Goal: Check status

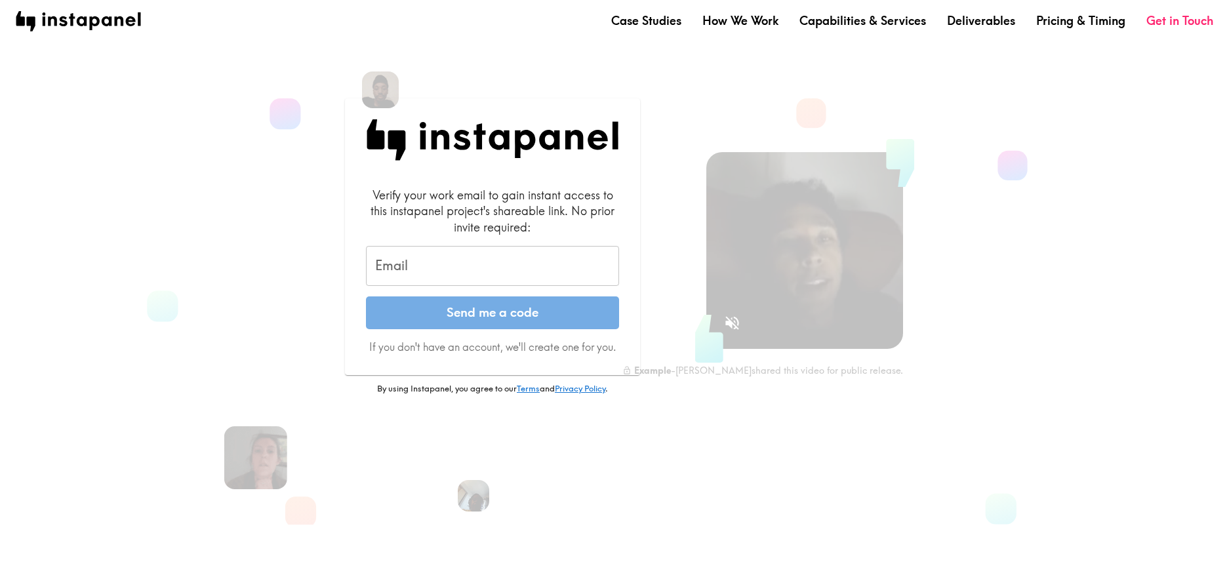
click at [475, 260] on input "Email" at bounding box center [492, 266] width 253 height 41
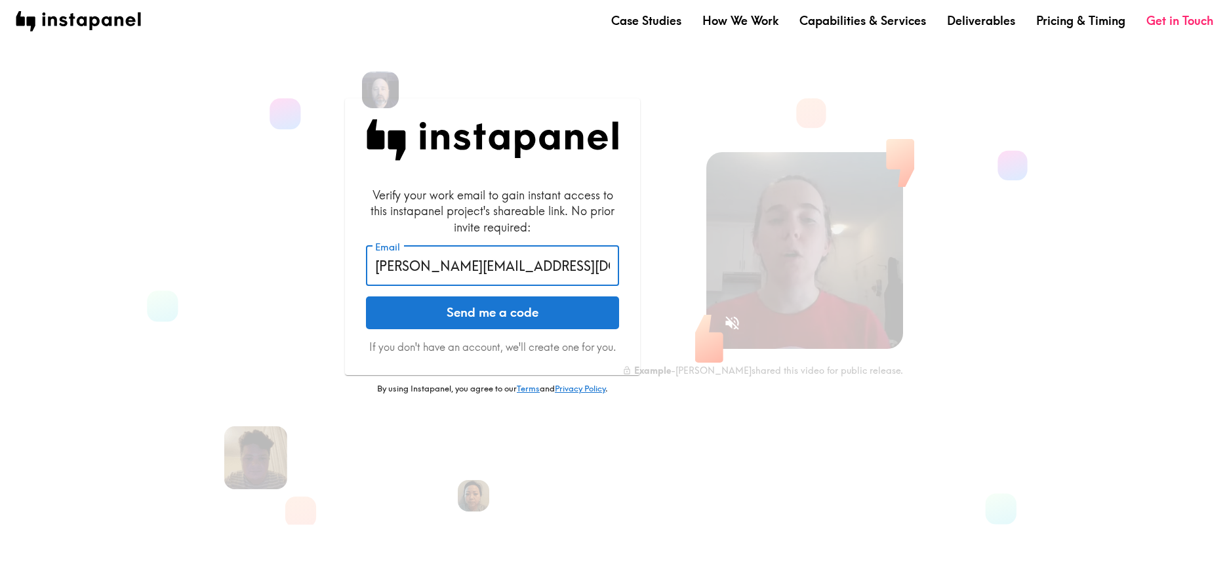
drag, startPoint x: 455, startPoint y: 268, endPoint x: 618, endPoint y: 276, distance: 162.9
click at [618, 276] on input "[PERSON_NAME][EMAIL_ADDRESS][DOMAIN_NAME]" at bounding box center [492, 266] width 253 height 41
type input "[PERSON_NAME][EMAIL_ADDRESS][DOMAIN_NAME]"
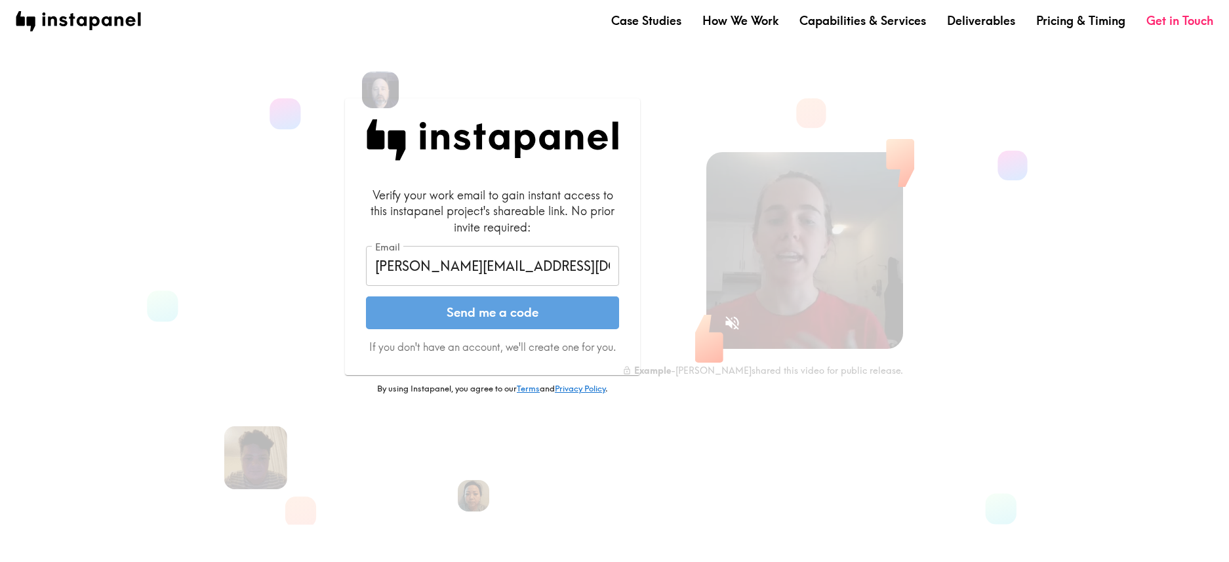
click at [514, 329] on button "Send me a code" at bounding box center [492, 312] width 253 height 33
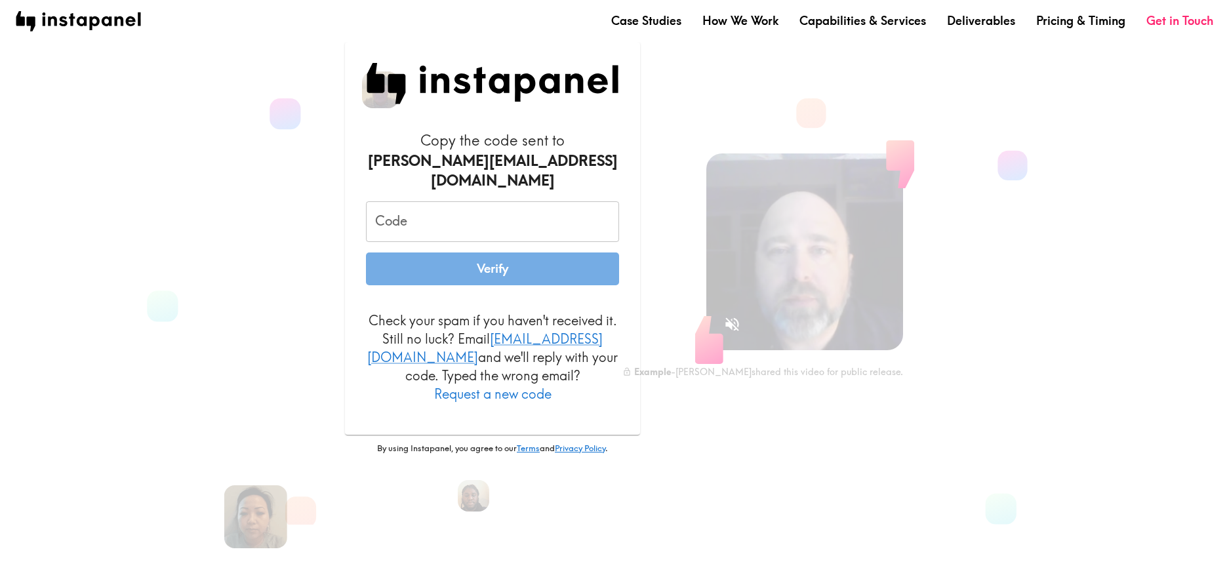
click at [405, 206] on input "Code" at bounding box center [492, 221] width 253 height 41
paste input "KtA_yHu_fkq"
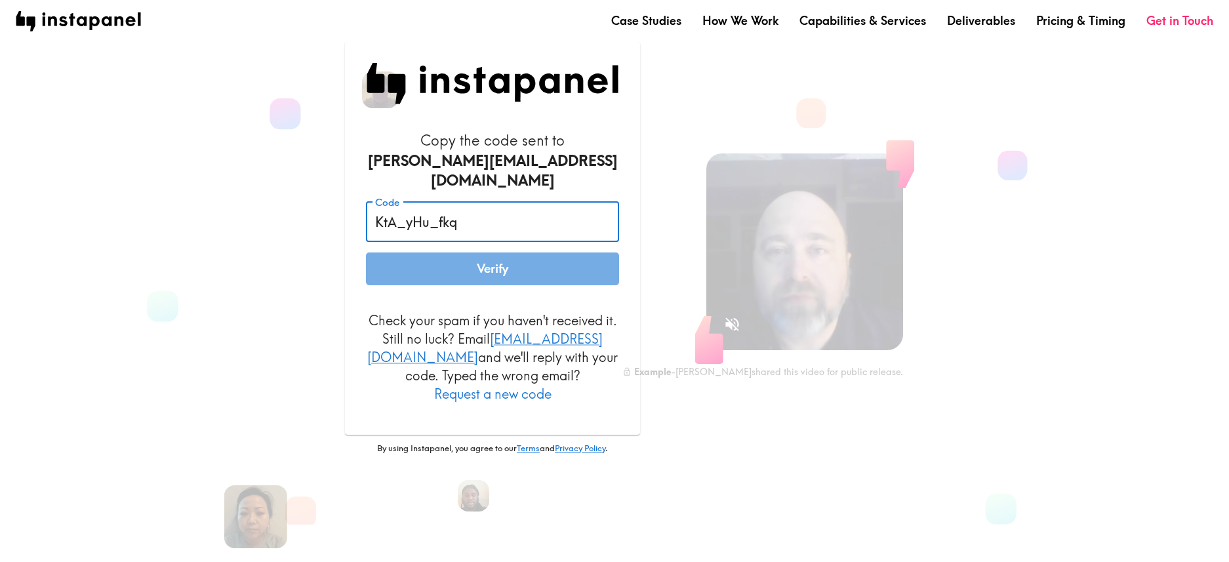
type input "KtA_yHu_fkq"
click at [500, 275] on button "Verify" at bounding box center [492, 268] width 253 height 33
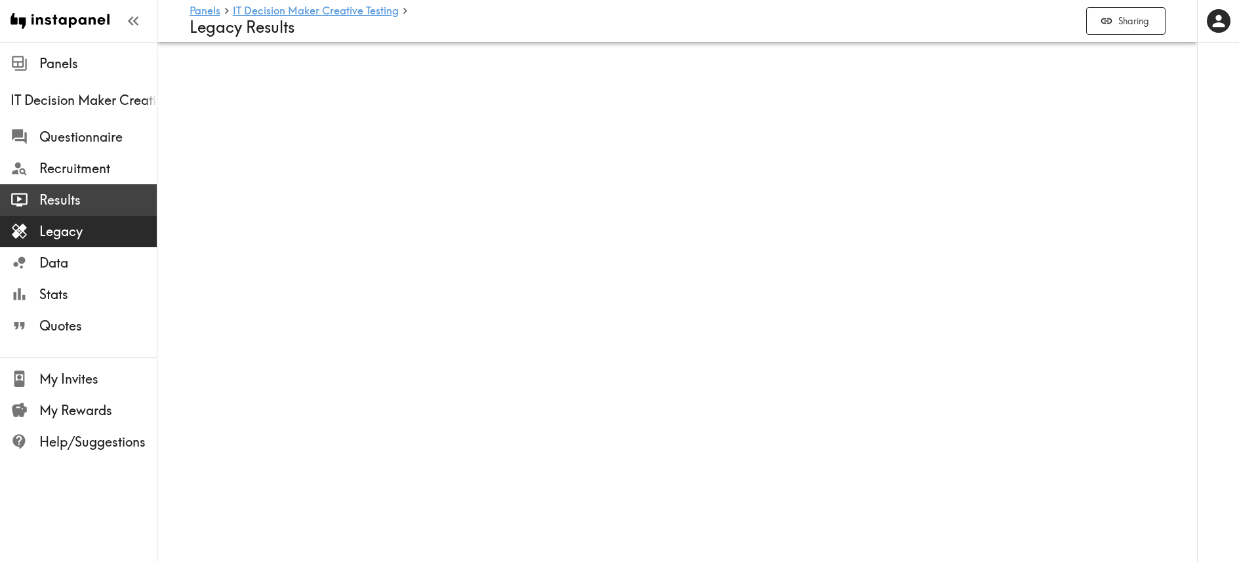
click at [64, 203] on span "Results" at bounding box center [97, 200] width 117 height 18
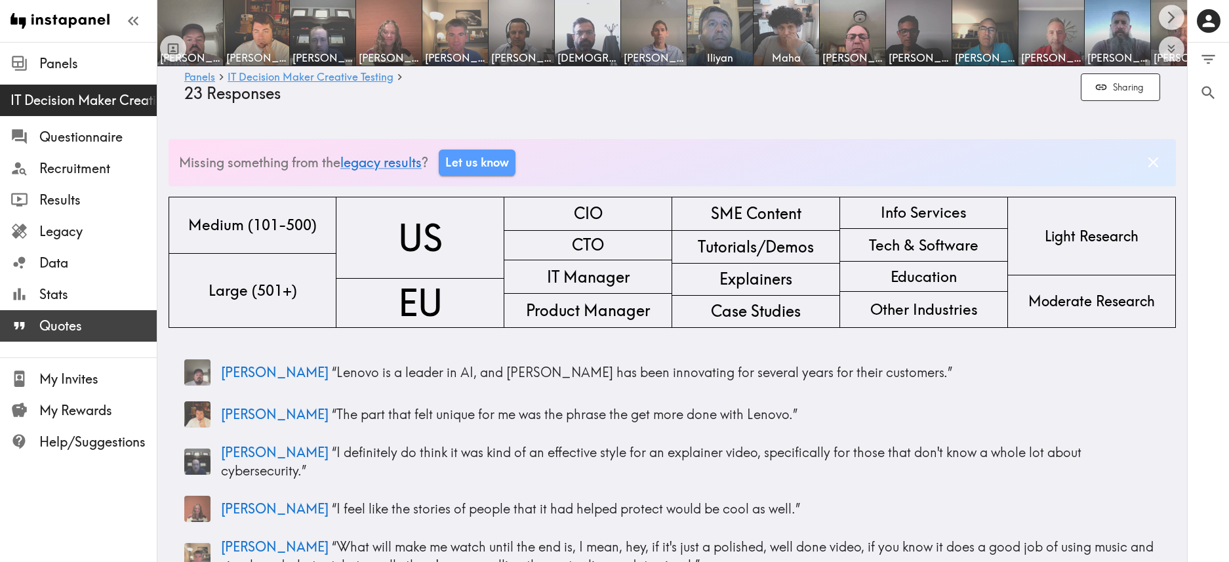
click at [81, 323] on span "Quotes" at bounding box center [97, 326] width 117 height 18
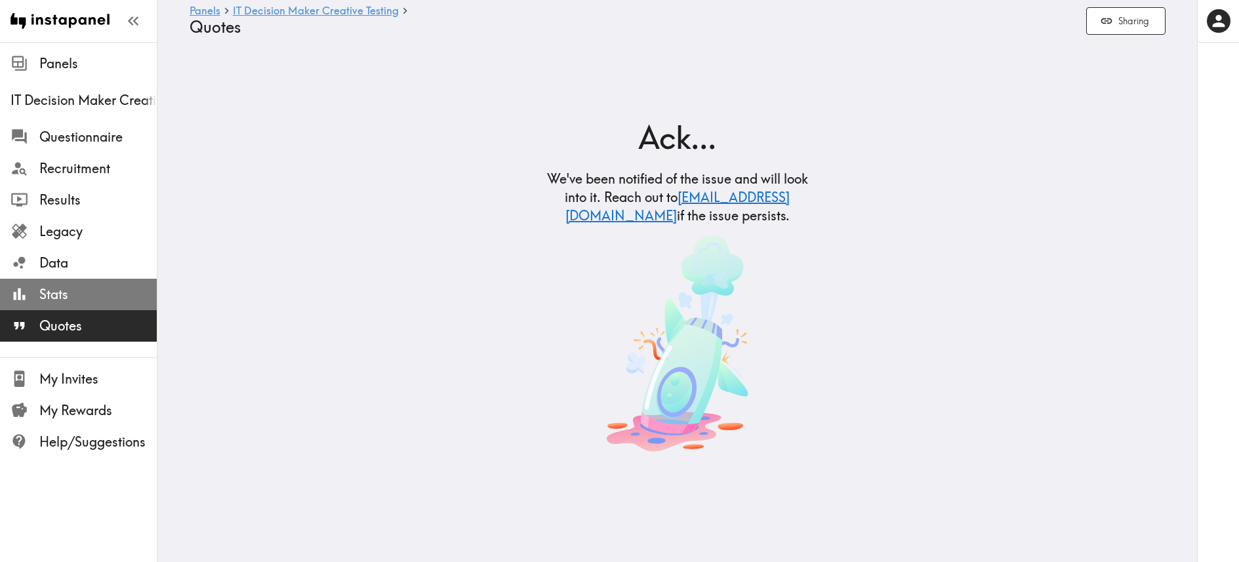
click at [70, 277] on div "Stats" at bounding box center [78, 294] width 157 height 34
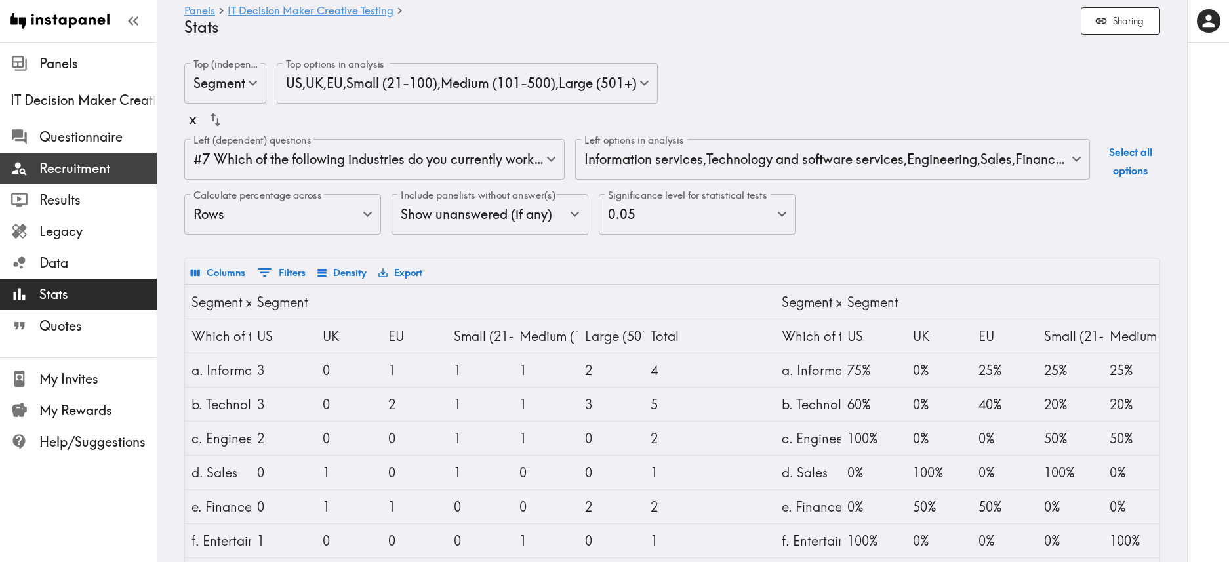
click at [100, 174] on span "Recruitment" at bounding box center [97, 168] width 117 height 18
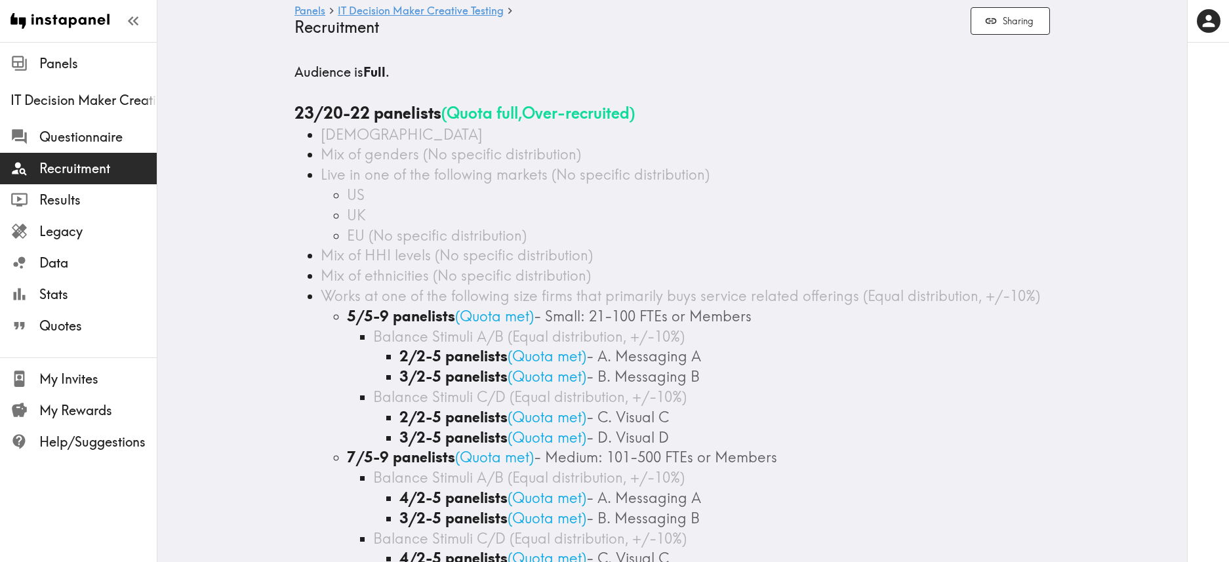
click at [100, 174] on span "Recruitment" at bounding box center [97, 168] width 117 height 18
